Goal: Task Accomplishment & Management: Manage account settings

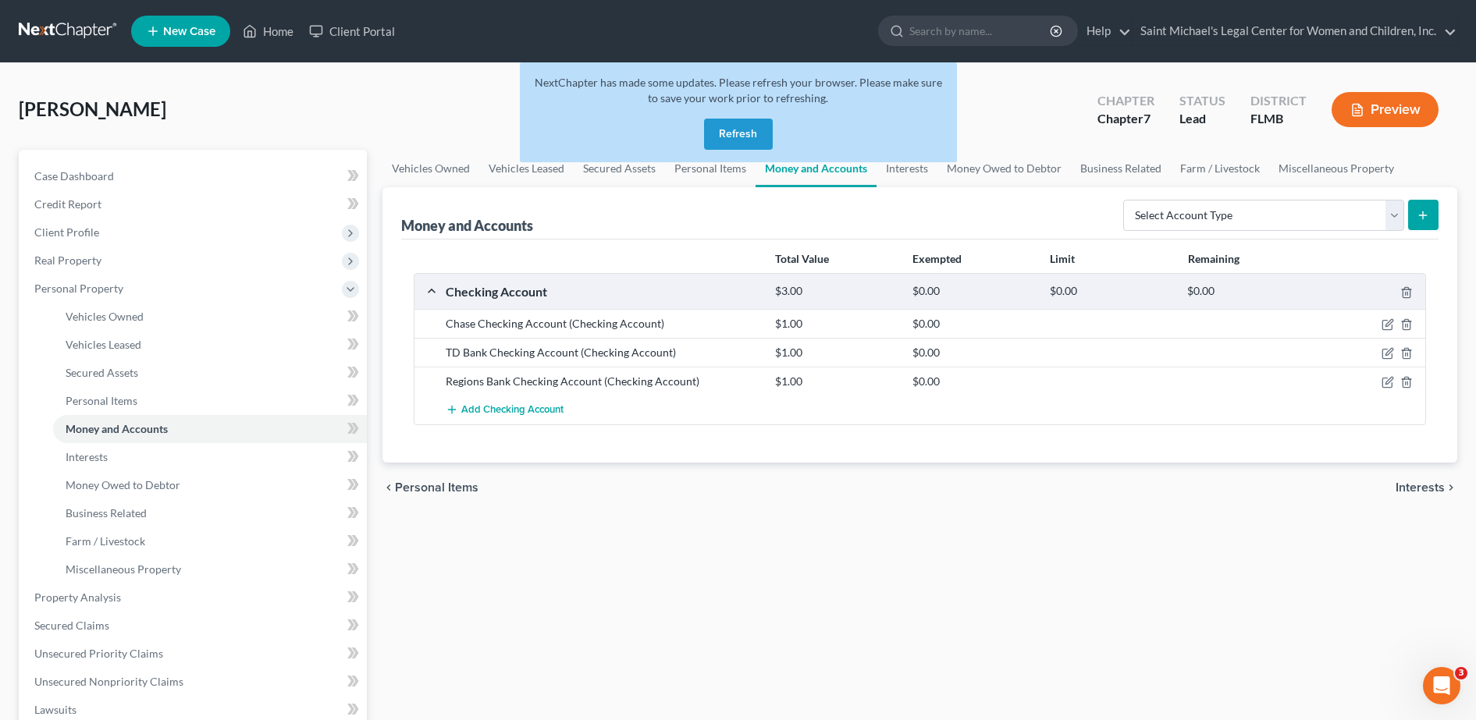
click at [735, 144] on button "Refresh" at bounding box center [738, 134] width 69 height 31
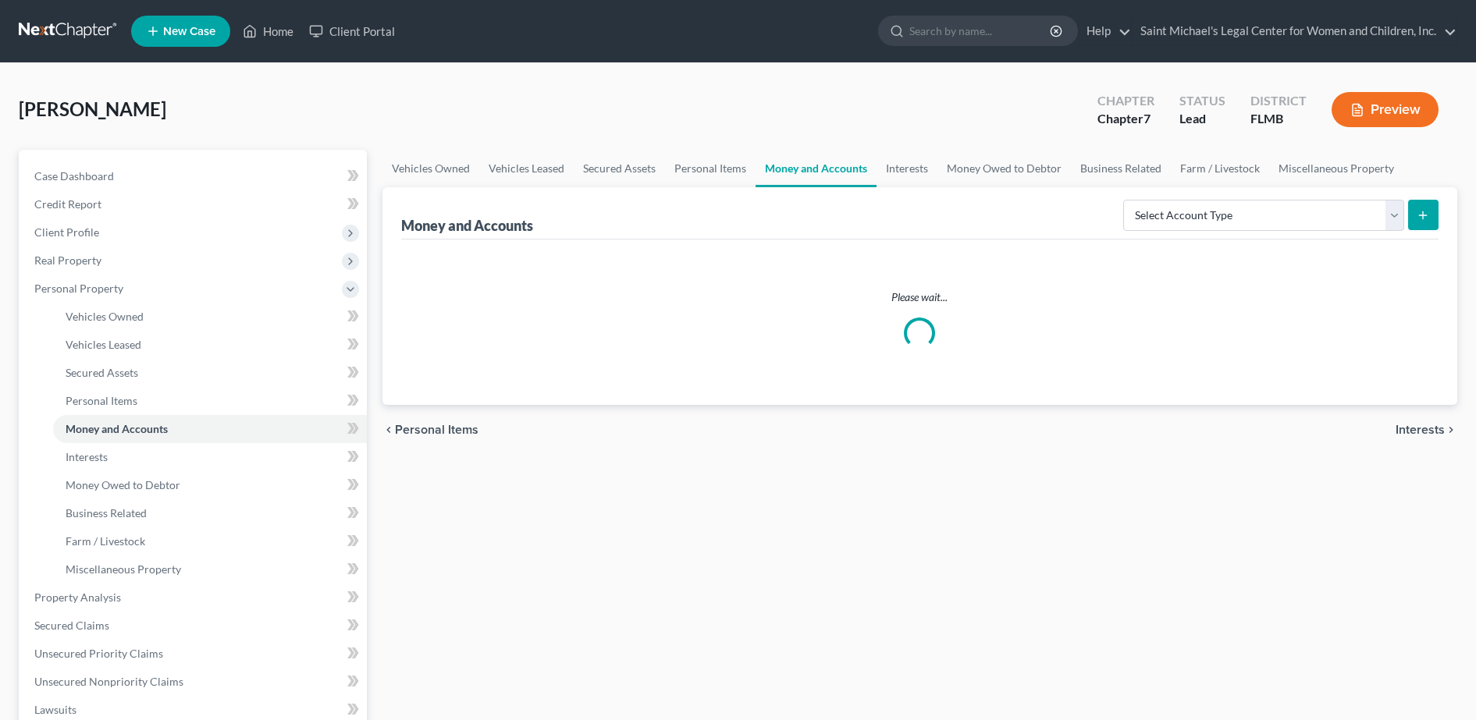
click at [1469, 33] on nav "Home New Case Client Portal Saint Michael's Legal Center for Women and Children…" at bounding box center [738, 31] width 1476 height 62
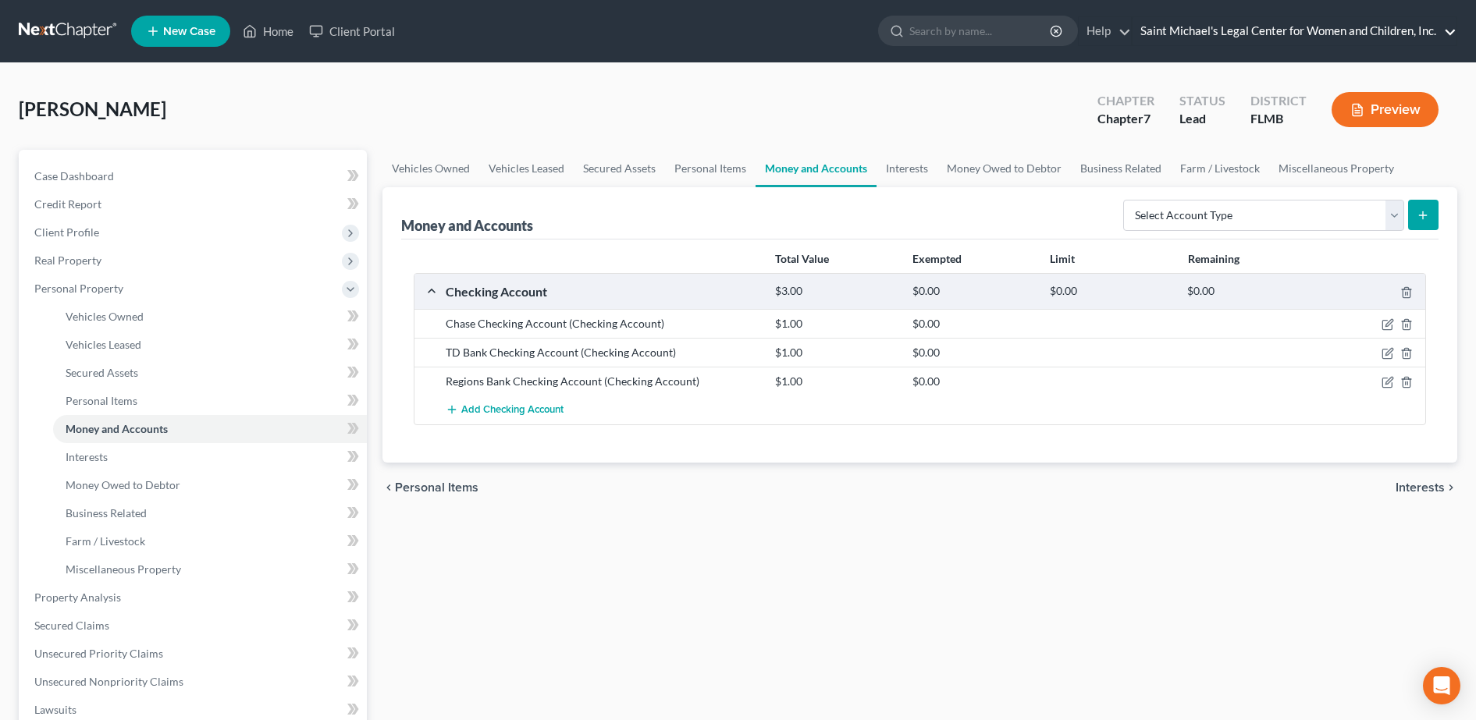
click at [1448, 33] on link "Saint Michael's Legal Center for Women and Children, Inc." at bounding box center [1294, 31] width 324 height 28
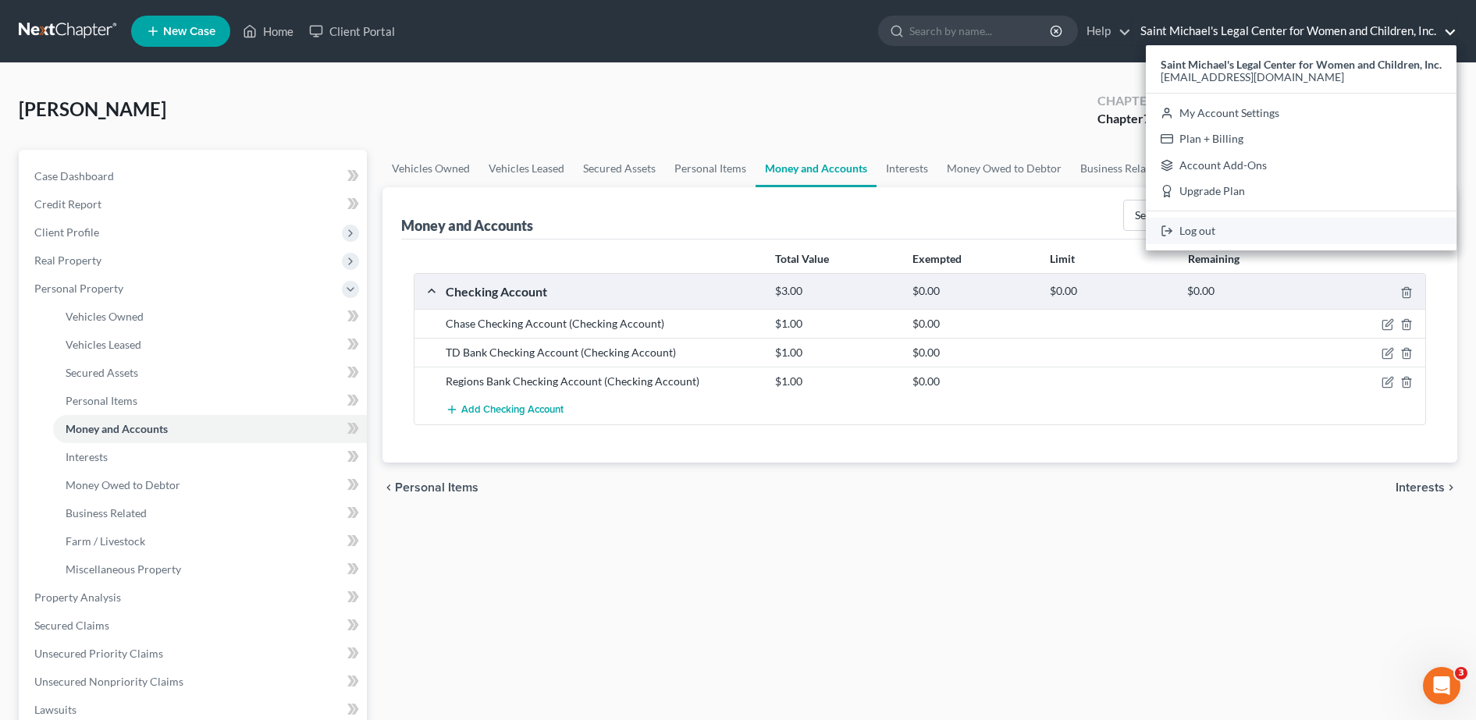
click at [1239, 226] on link "Log out" at bounding box center [1301, 231] width 311 height 27
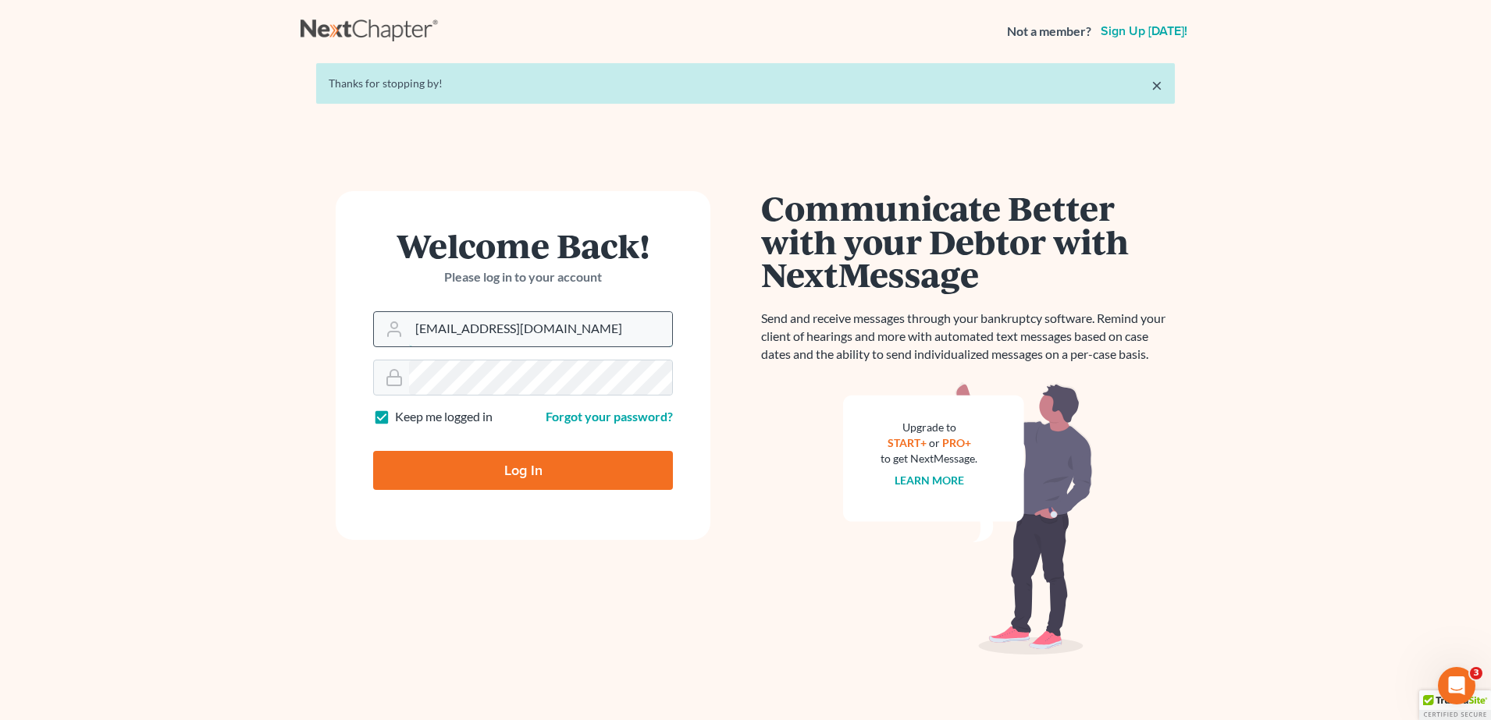
click at [616, 332] on input "[EMAIL_ADDRESS][DOMAIN_NAME]" at bounding box center [540, 329] width 263 height 34
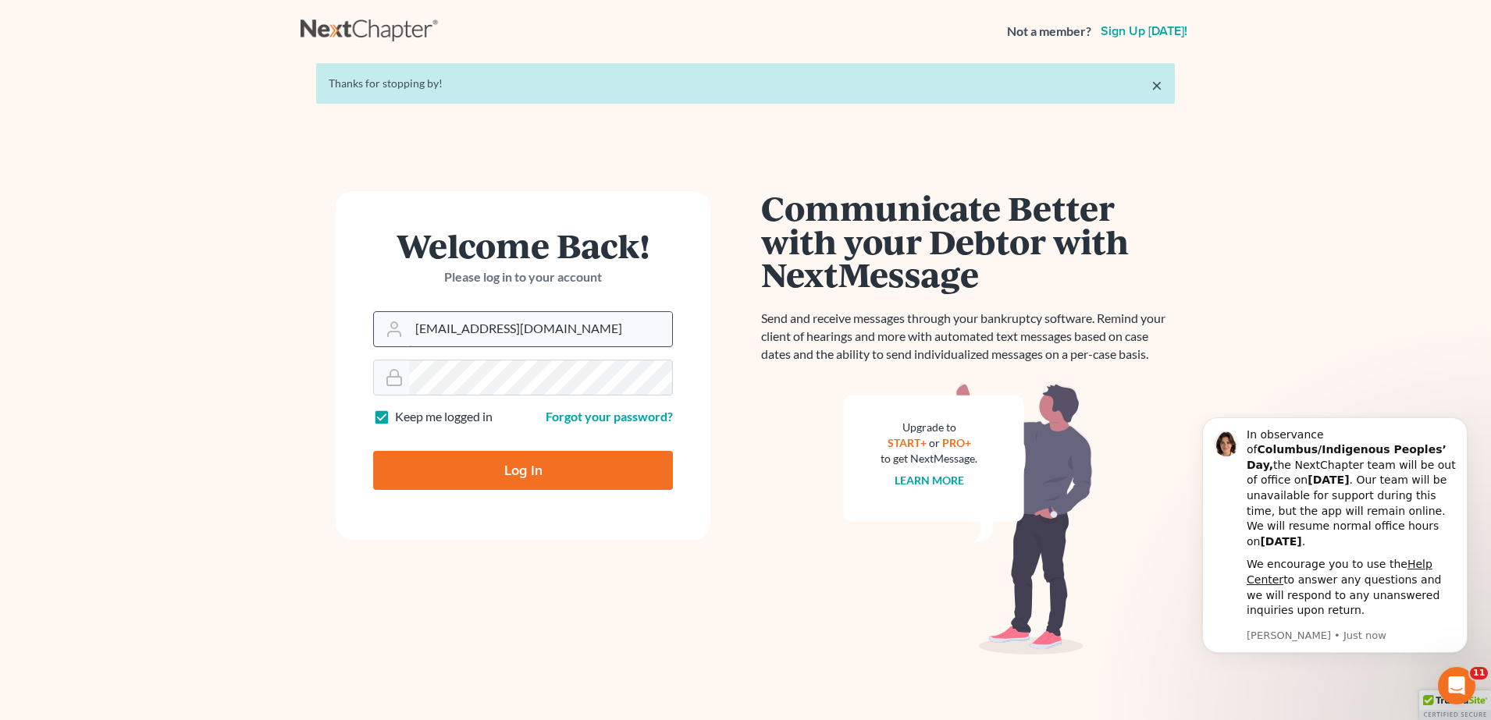
type input "harry@standleylawoffice.com"
click at [525, 471] on input "Log In" at bounding box center [523, 470] width 300 height 39
type input "Thinking..."
